Goal: Task Accomplishment & Management: Manage account settings

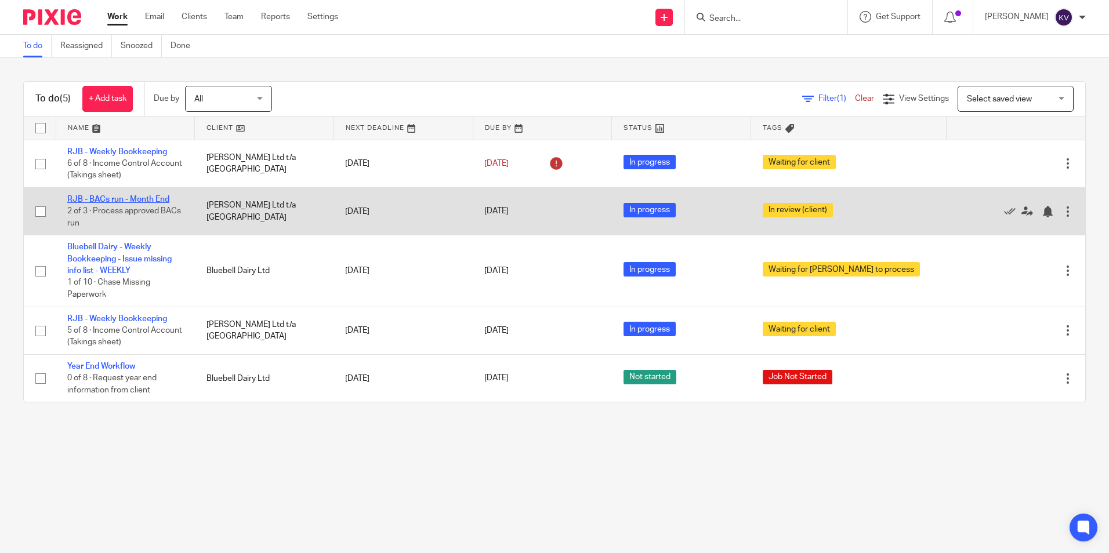
click at [106, 201] on link "RJB - BACs run - Month End" at bounding box center [118, 199] width 102 height 8
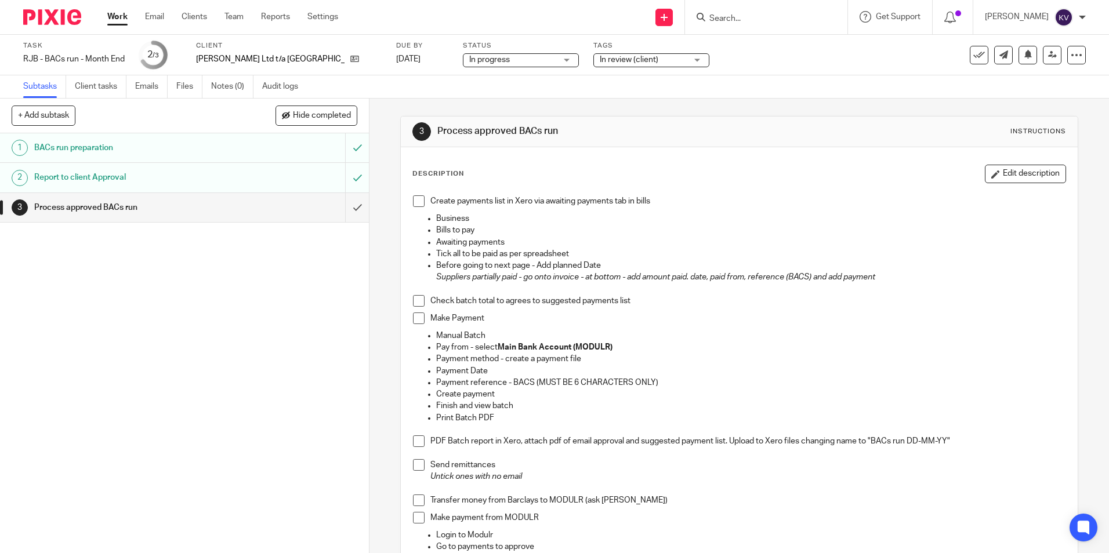
click at [115, 16] on link "Work" at bounding box center [117, 17] width 20 height 12
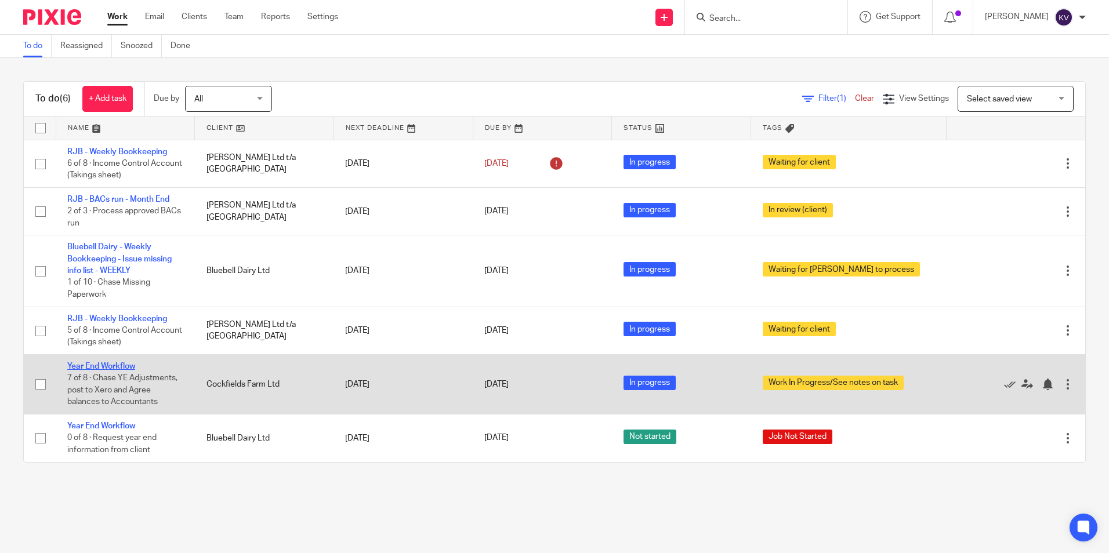
click at [94, 366] on link "Year End Workflow" at bounding box center [101, 366] width 68 height 8
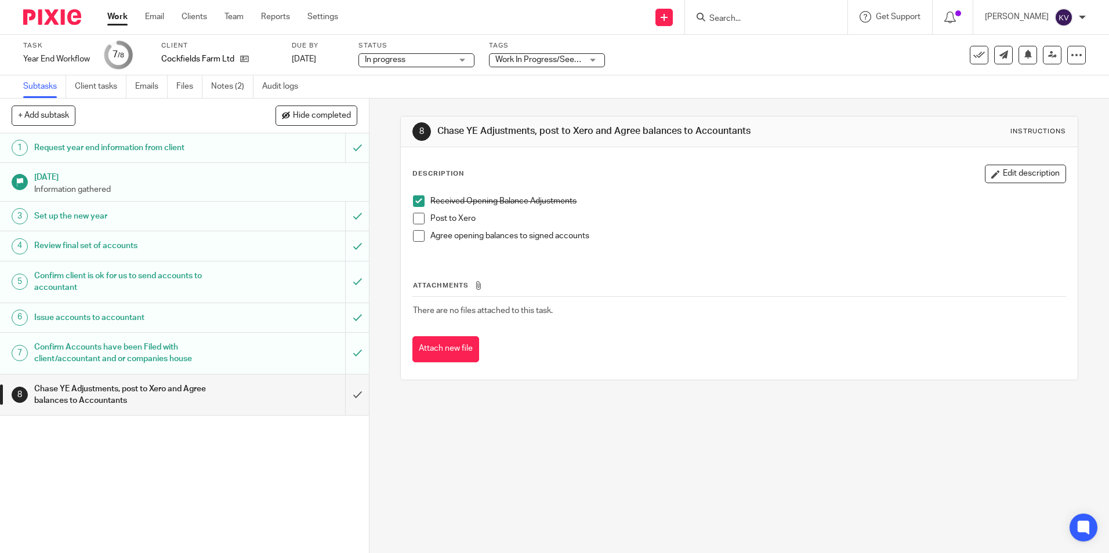
click at [78, 144] on h1 "Request year end information from client" at bounding box center [133, 147] width 199 height 17
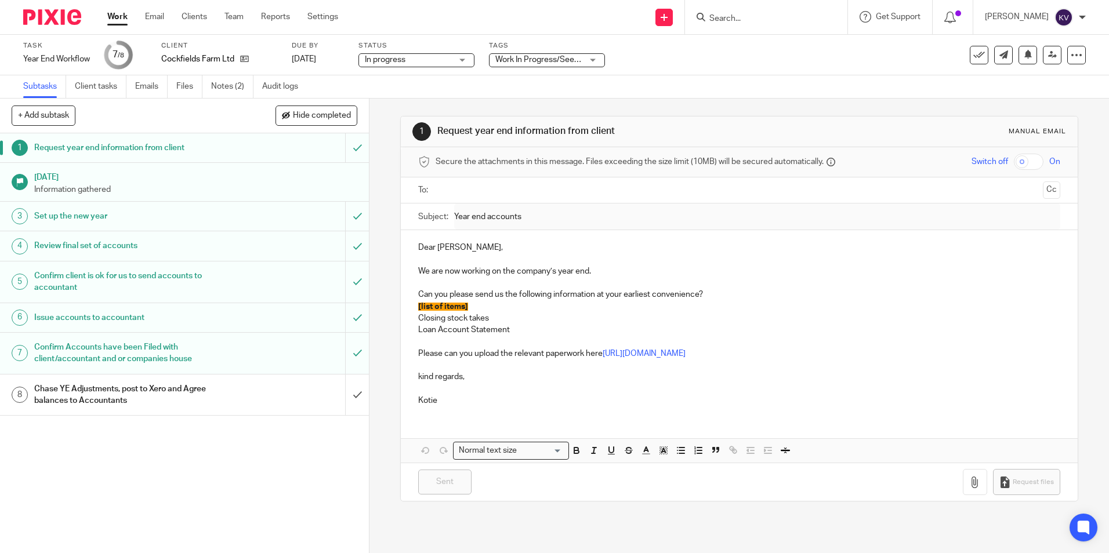
click at [78, 399] on h1 "Chase YE Adjustments, post to Xero and Agree balances to Accountants" at bounding box center [133, 395] width 199 height 30
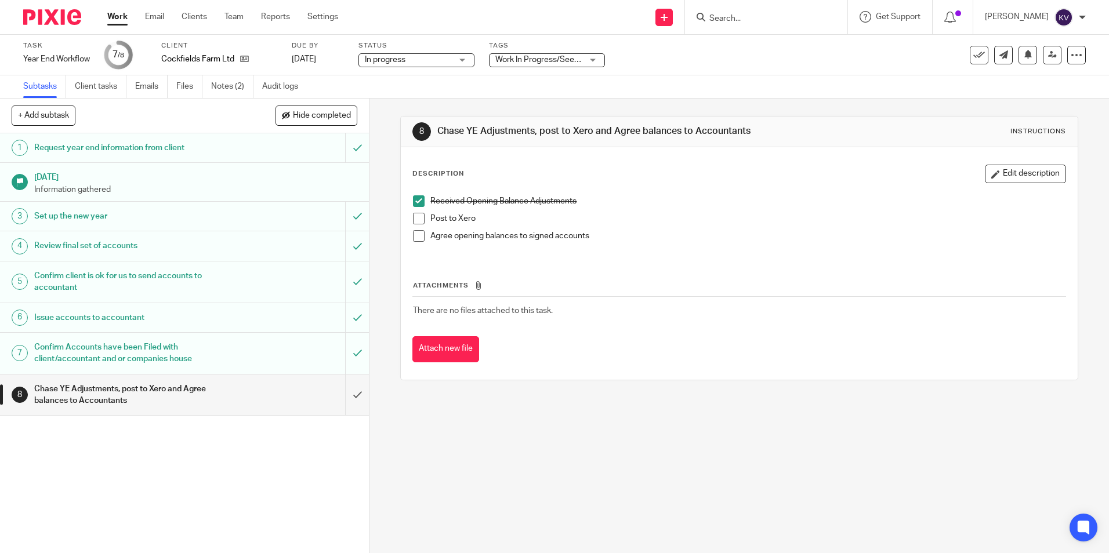
click at [119, 14] on link "Work" at bounding box center [117, 17] width 20 height 12
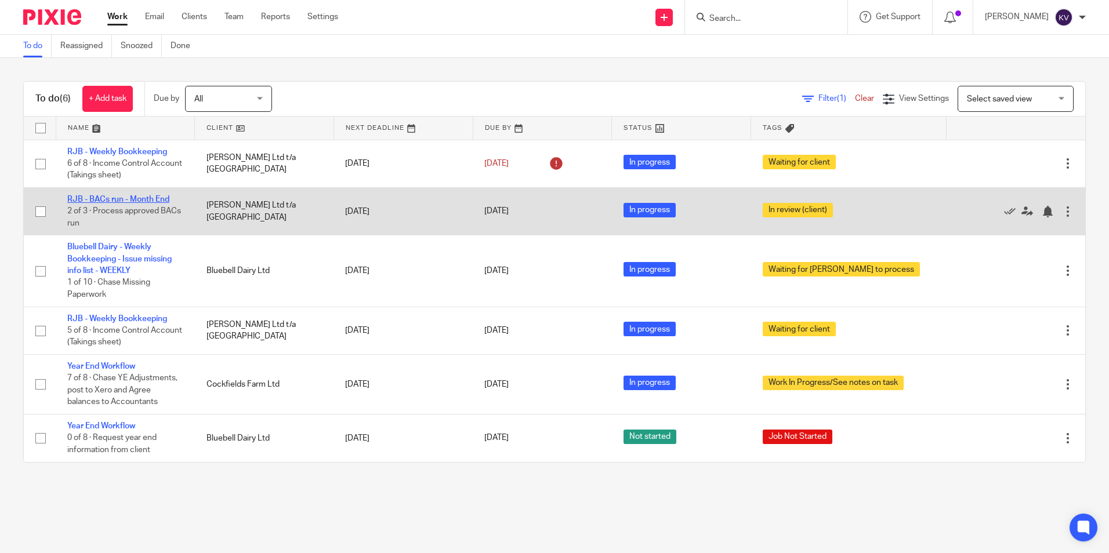
click at [101, 198] on link "RJB - BACs run - Month End" at bounding box center [118, 199] width 102 height 8
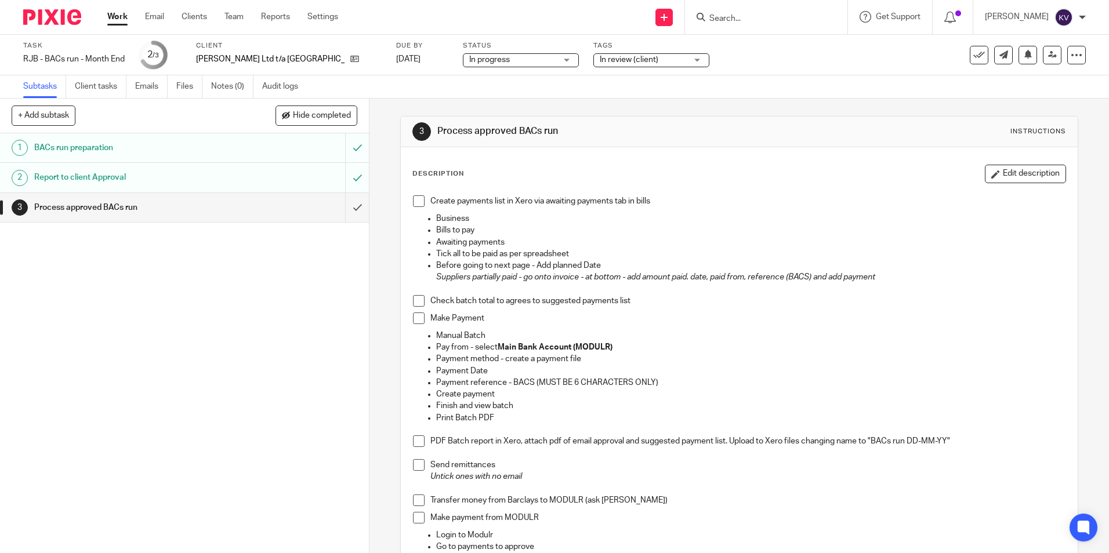
click at [419, 205] on span at bounding box center [419, 201] width 12 height 12
click at [420, 296] on span at bounding box center [419, 301] width 12 height 12
click at [415, 317] on span at bounding box center [419, 319] width 12 height 12
click at [416, 463] on span at bounding box center [419, 465] width 12 height 12
click at [413, 438] on span at bounding box center [419, 441] width 12 height 12
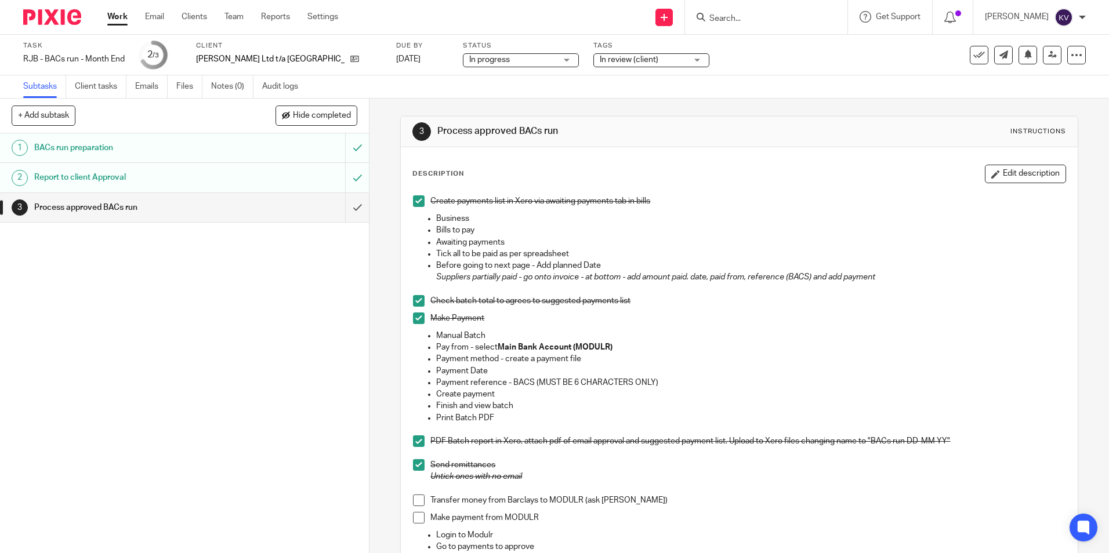
click at [413, 501] on span at bounding box center [419, 501] width 12 height 12
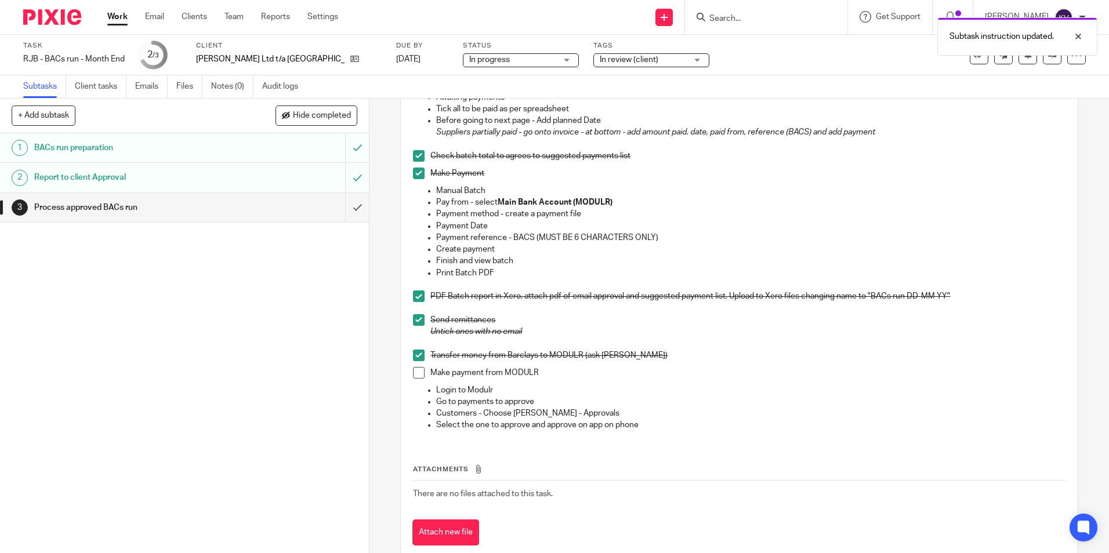
scroll to position [173, 0]
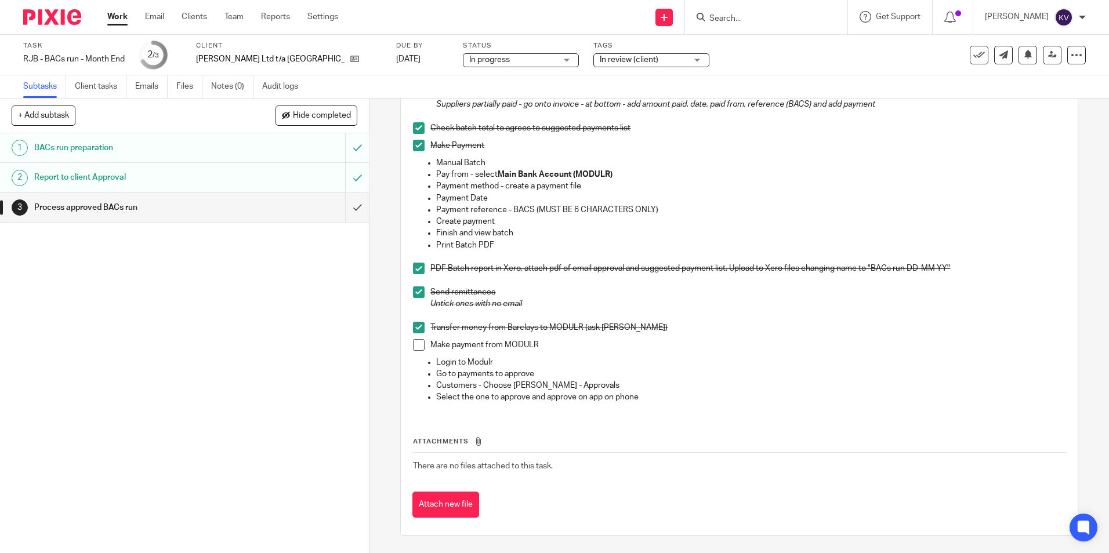
click at [415, 348] on span at bounding box center [419, 345] width 12 height 12
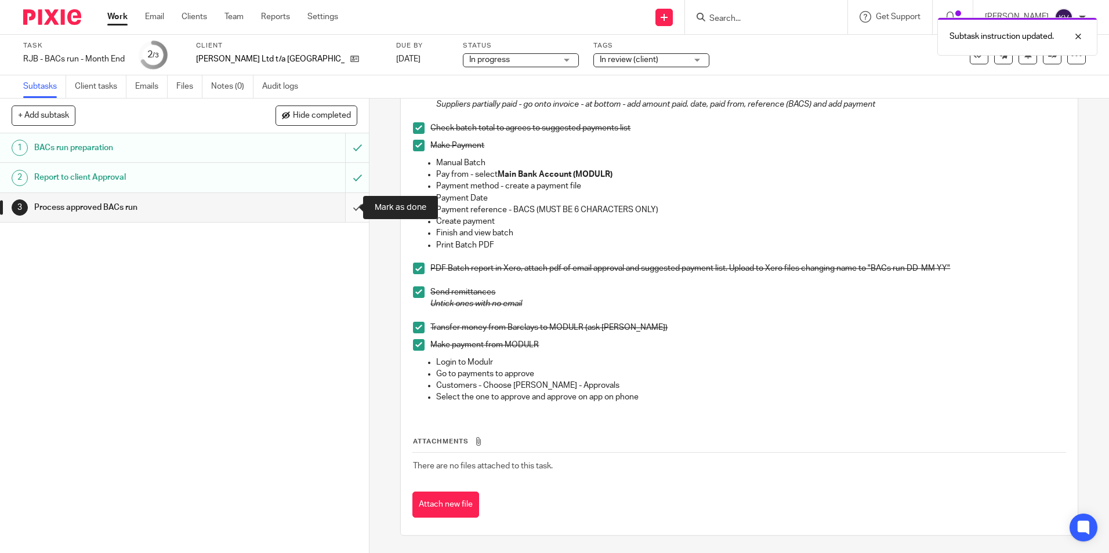
click at [346, 204] on input "submit" at bounding box center [184, 207] width 369 height 29
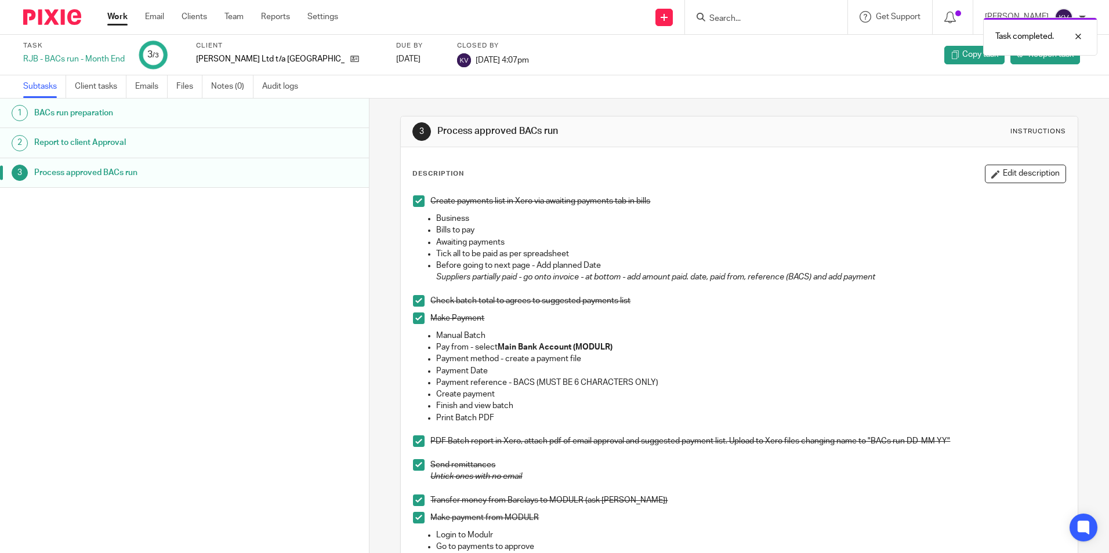
click at [116, 13] on link "Work" at bounding box center [117, 17] width 20 height 12
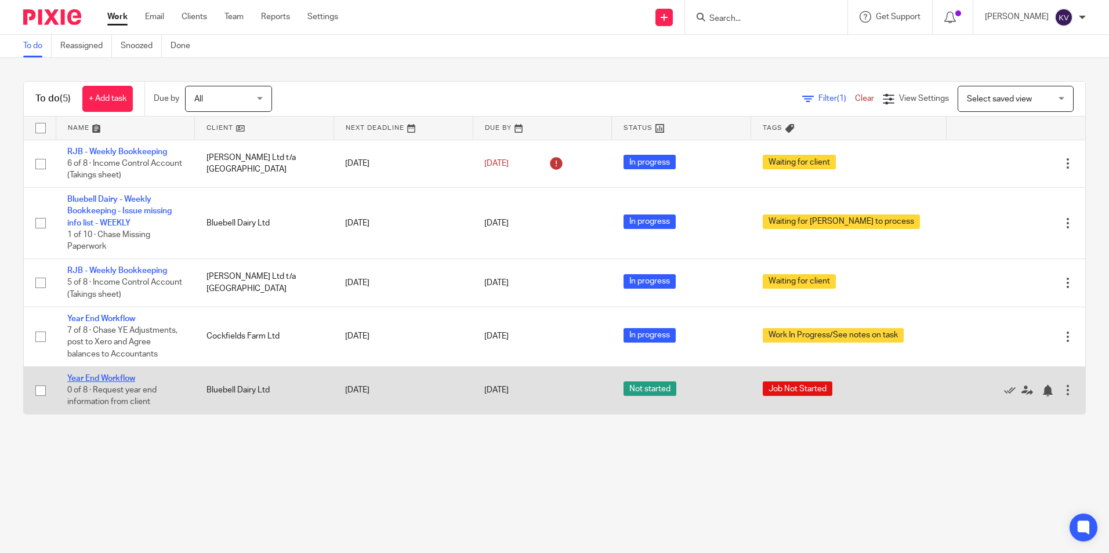
click at [101, 380] on link "Year End Workflow" at bounding box center [101, 379] width 68 height 8
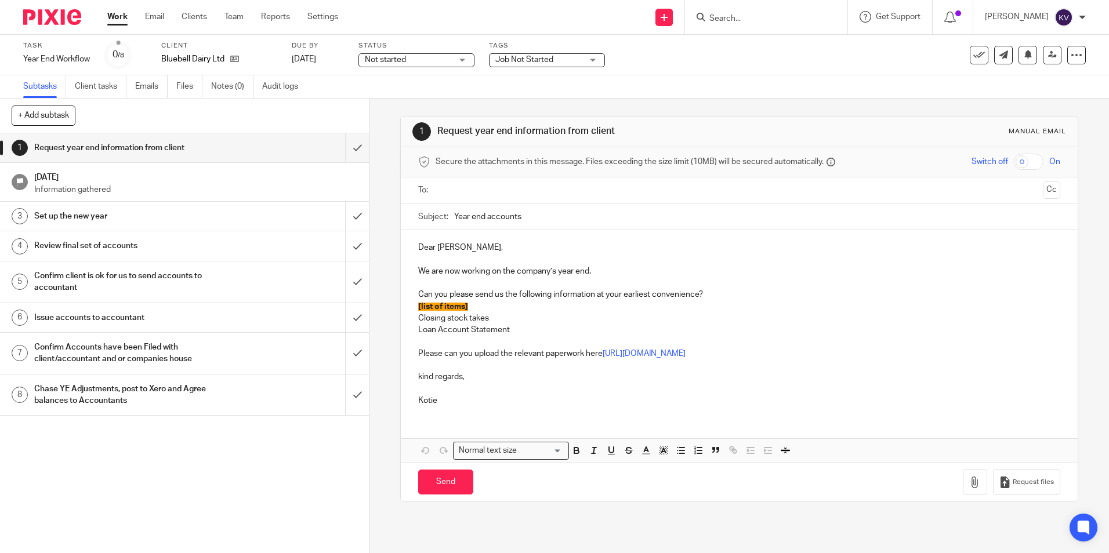
click at [115, 13] on link "Work" at bounding box center [117, 17] width 20 height 12
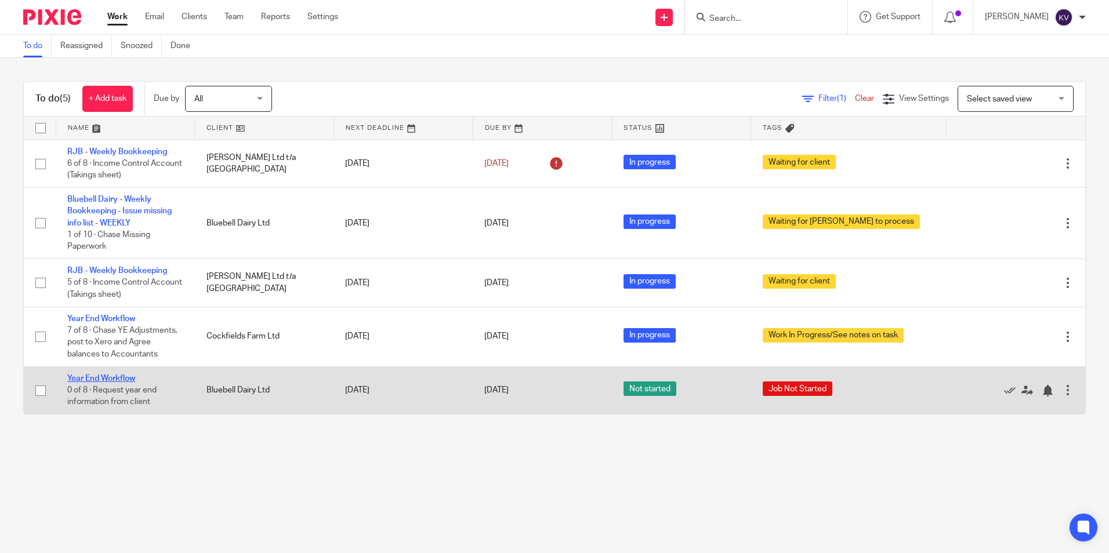
click at [90, 380] on link "Year End Workflow" at bounding box center [101, 379] width 68 height 8
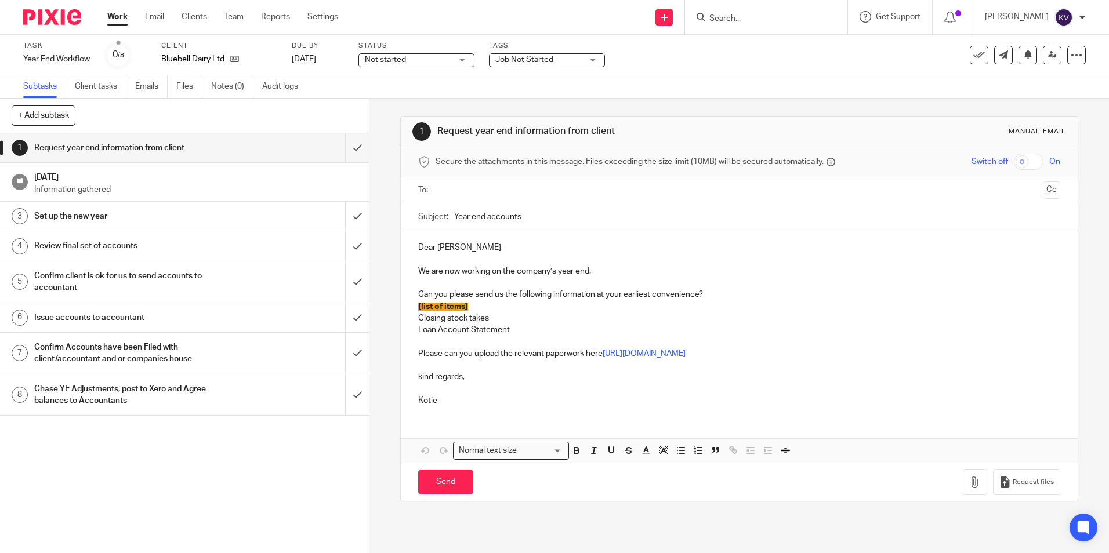
click at [118, 13] on link "Work" at bounding box center [117, 17] width 20 height 12
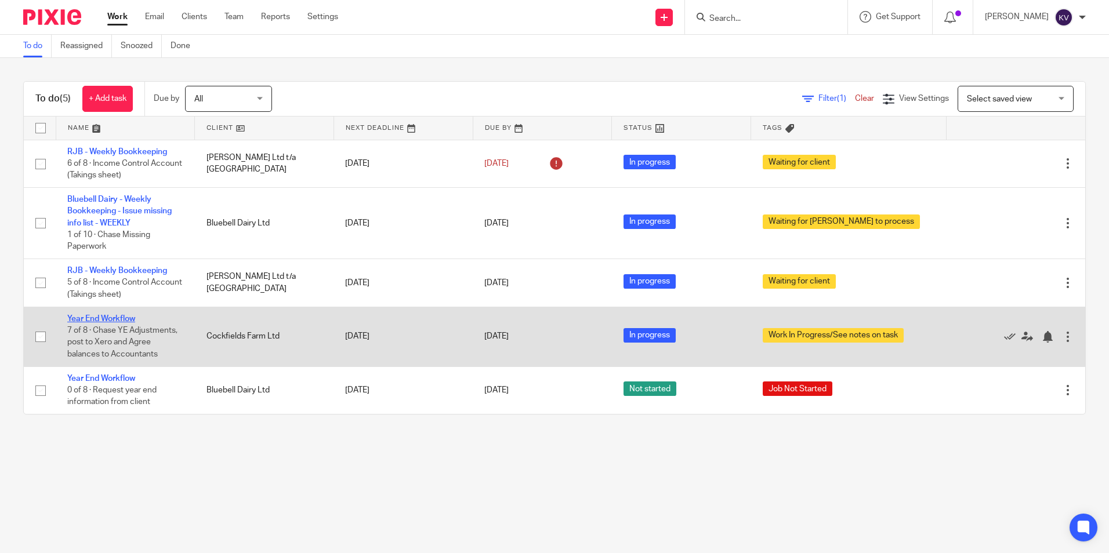
click at [100, 319] on link "Year End Workflow" at bounding box center [101, 319] width 68 height 8
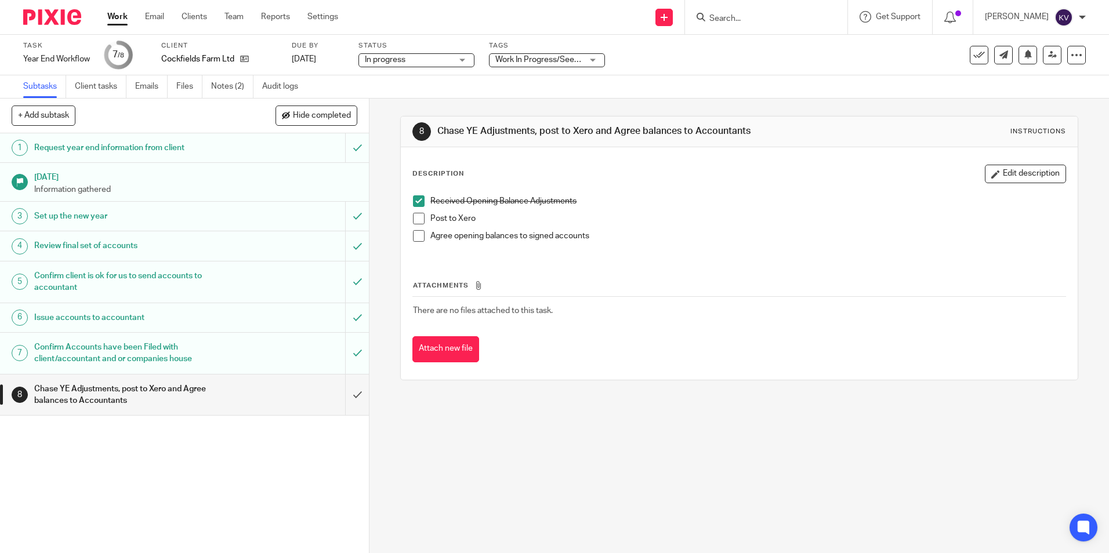
click at [117, 14] on link "Work" at bounding box center [117, 17] width 20 height 12
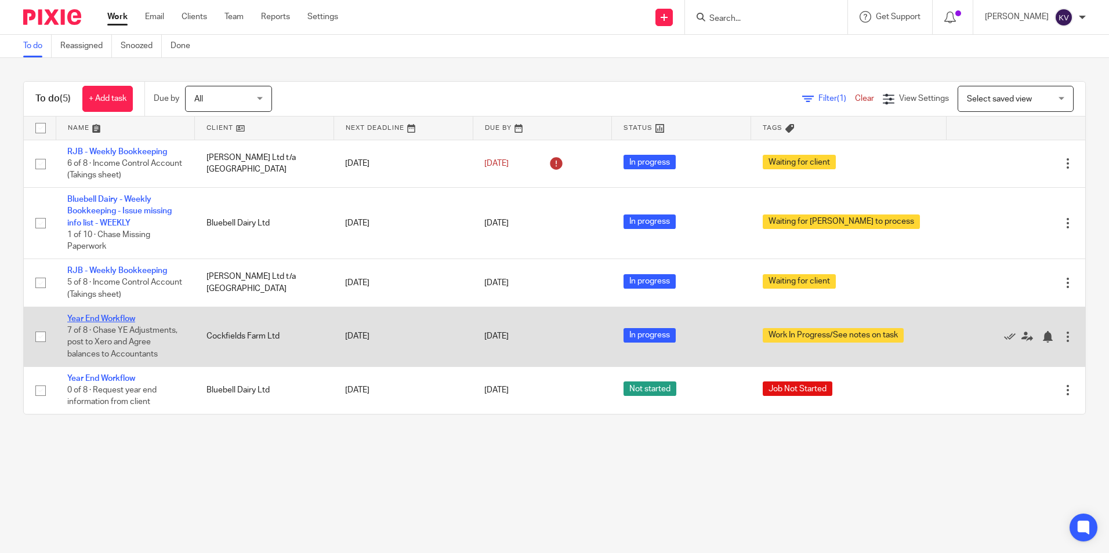
click at [128, 317] on link "Year End Workflow" at bounding box center [101, 319] width 68 height 8
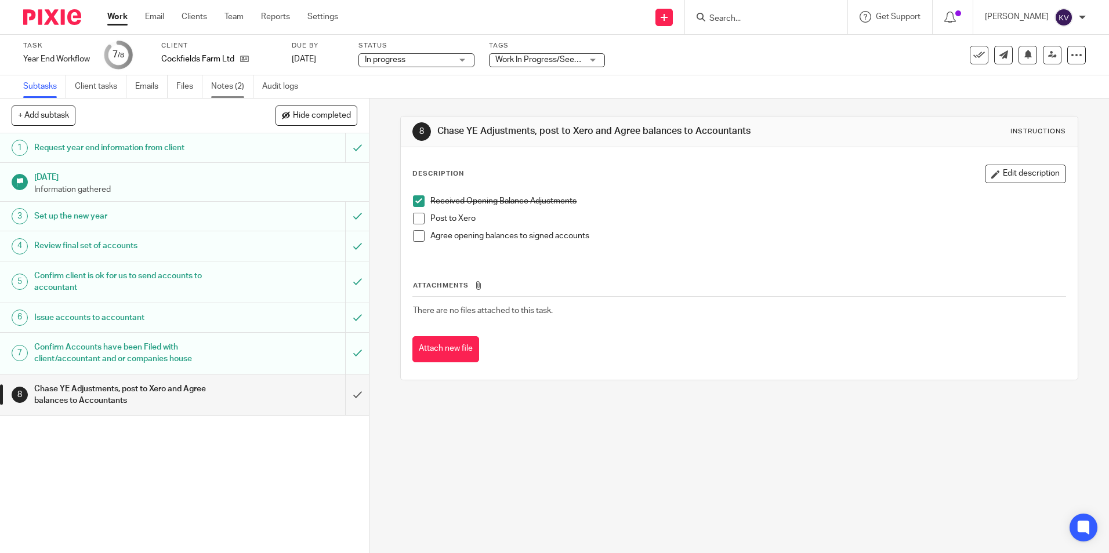
click at [226, 85] on link "Notes (2)" at bounding box center [232, 86] width 42 height 23
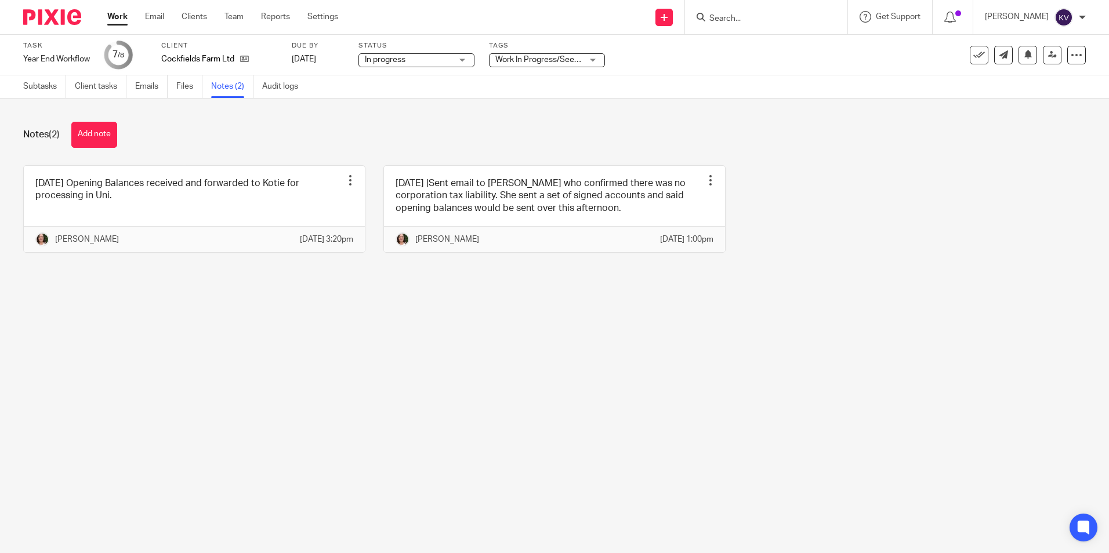
click at [19, 84] on div "Subtasks Client tasks Emails Files Notes (2) Audit logs" at bounding box center [163, 86] width 327 height 23
click at [35, 85] on link "Subtasks" at bounding box center [44, 86] width 43 height 23
